Goal: Information Seeking & Learning: Learn about a topic

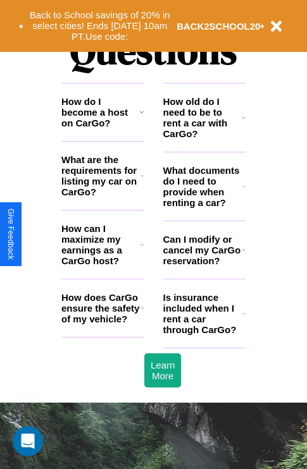
scroll to position [1532, 0]
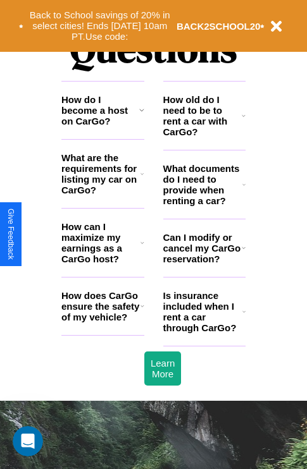
click at [204, 264] on h3 "Can I modify or cancel my CarGo reservation?" at bounding box center [202, 248] width 78 height 32
click at [102, 322] on h3 "How does CarGo ensure the safety of my vehicle?" at bounding box center [100, 306] width 79 height 32
click at [204, 205] on h3 "What documents do I need to provide when renting a car?" at bounding box center [203, 184] width 80 height 43
click at [142, 248] on icon at bounding box center [142, 243] width 4 height 10
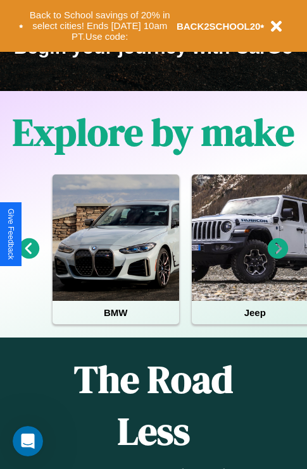
scroll to position [195, 0]
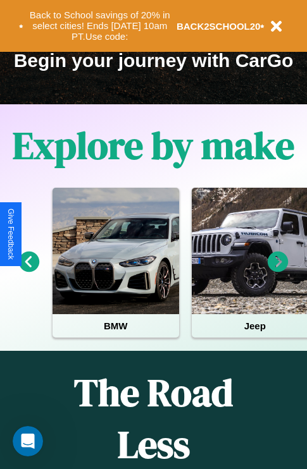
click at [28, 271] on icon at bounding box center [29, 262] width 21 height 21
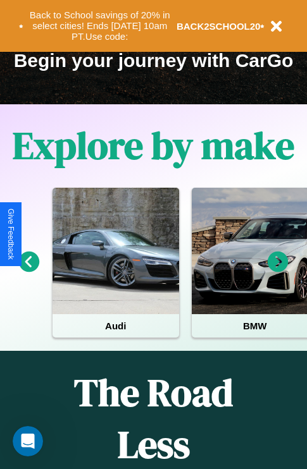
click at [278, 271] on icon at bounding box center [277, 262] width 21 height 21
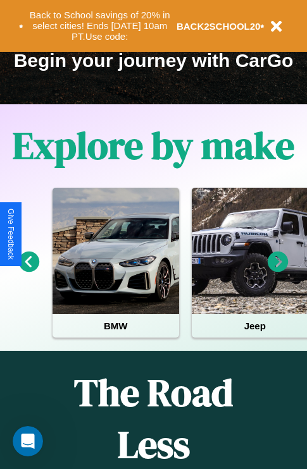
click at [278, 271] on icon at bounding box center [277, 262] width 21 height 21
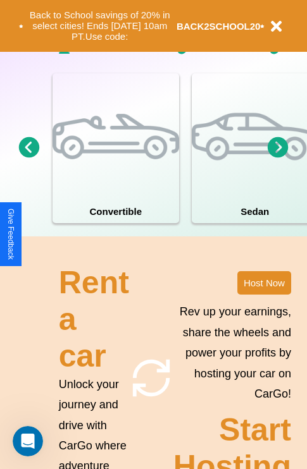
scroll to position [1231, 0]
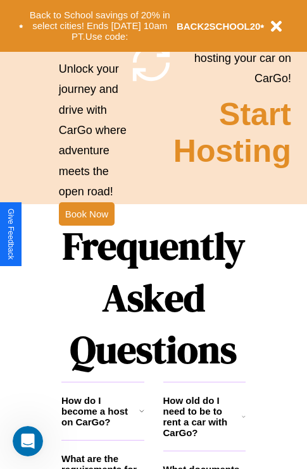
click at [86, 235] on h1 "Frequently Asked Questions" at bounding box center [153, 298] width 184 height 168
